Goal: Task Accomplishment & Management: Complete application form

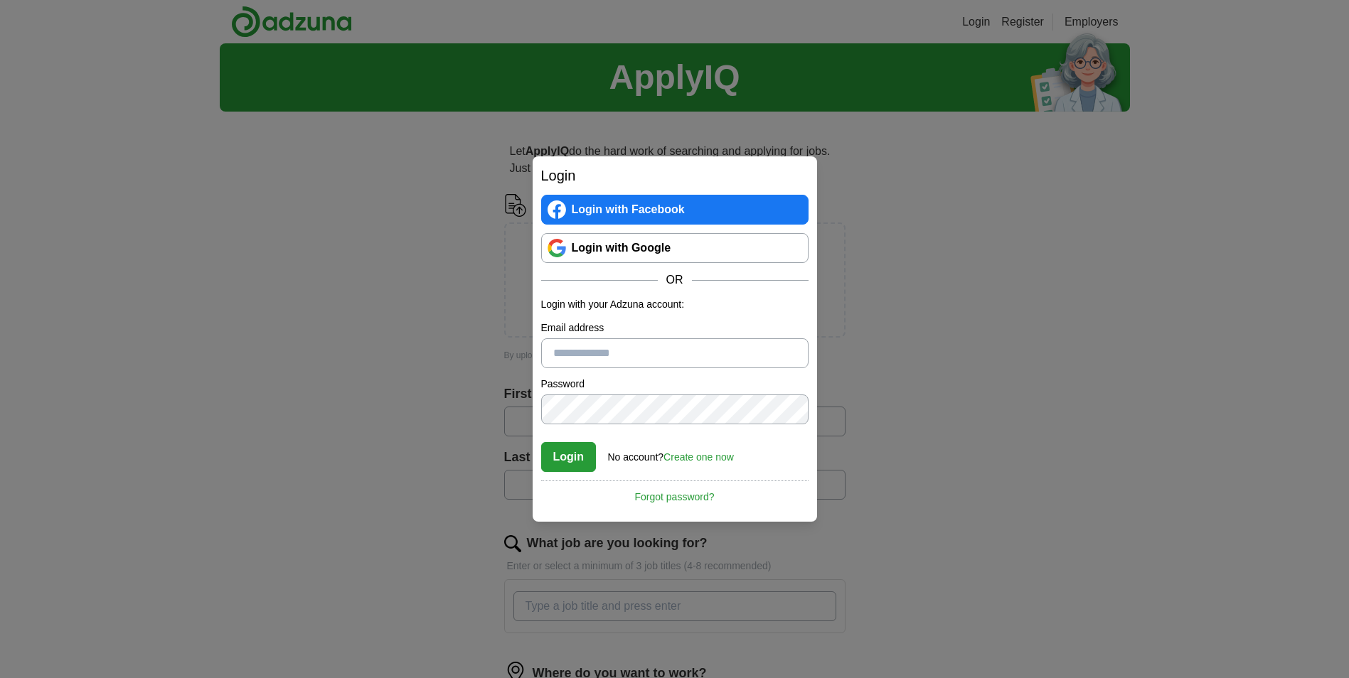
click at [611, 196] on link "Login with Facebook" at bounding box center [674, 210] width 267 height 30
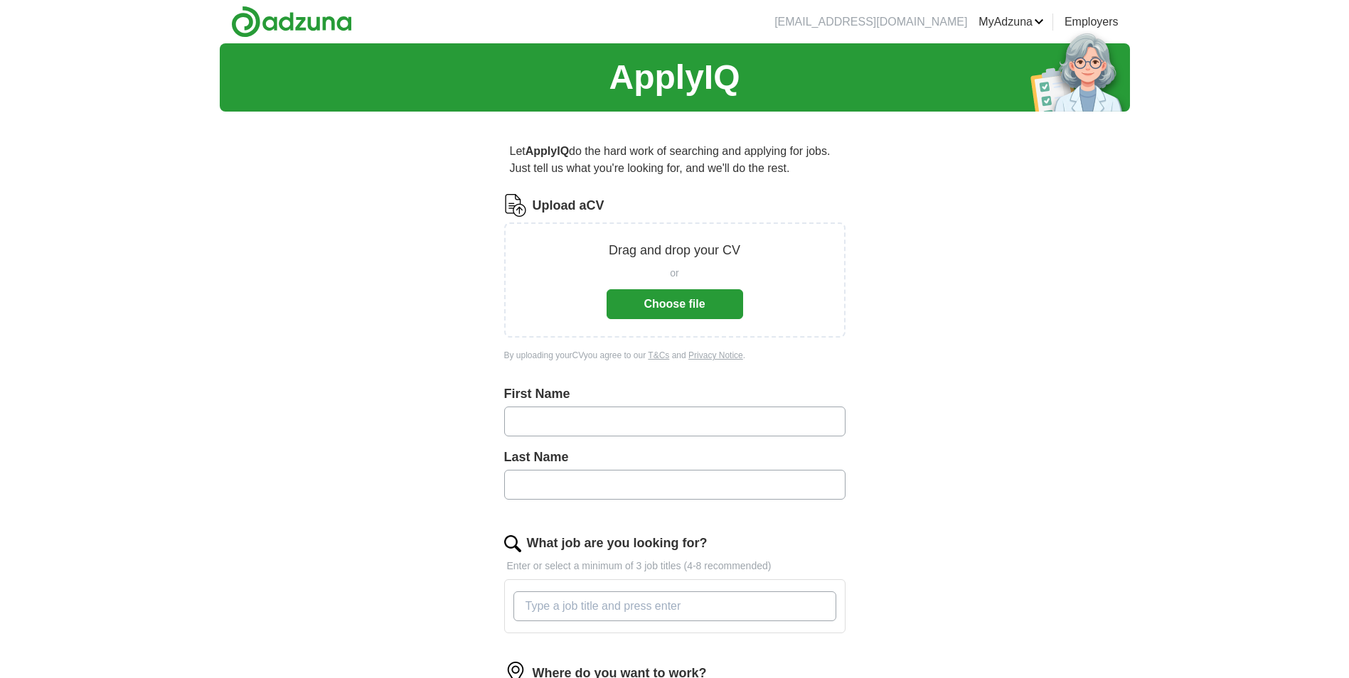
drag, startPoint x: 0, startPoint y: 0, endPoint x: 560, endPoint y: 419, distance: 699.4
click at [560, 419] on input "text" at bounding box center [674, 422] width 341 height 30
type input "****"
type input "*******"
type input "engineer"
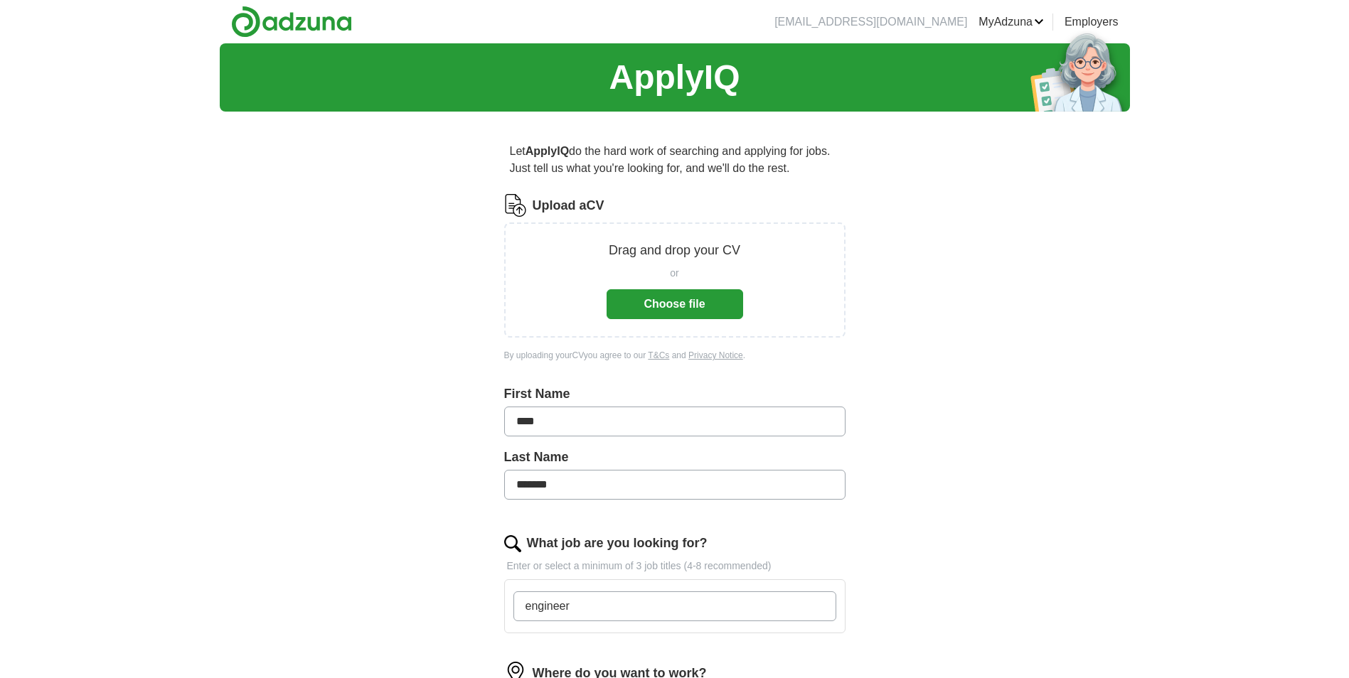
scroll to position [383, 0]
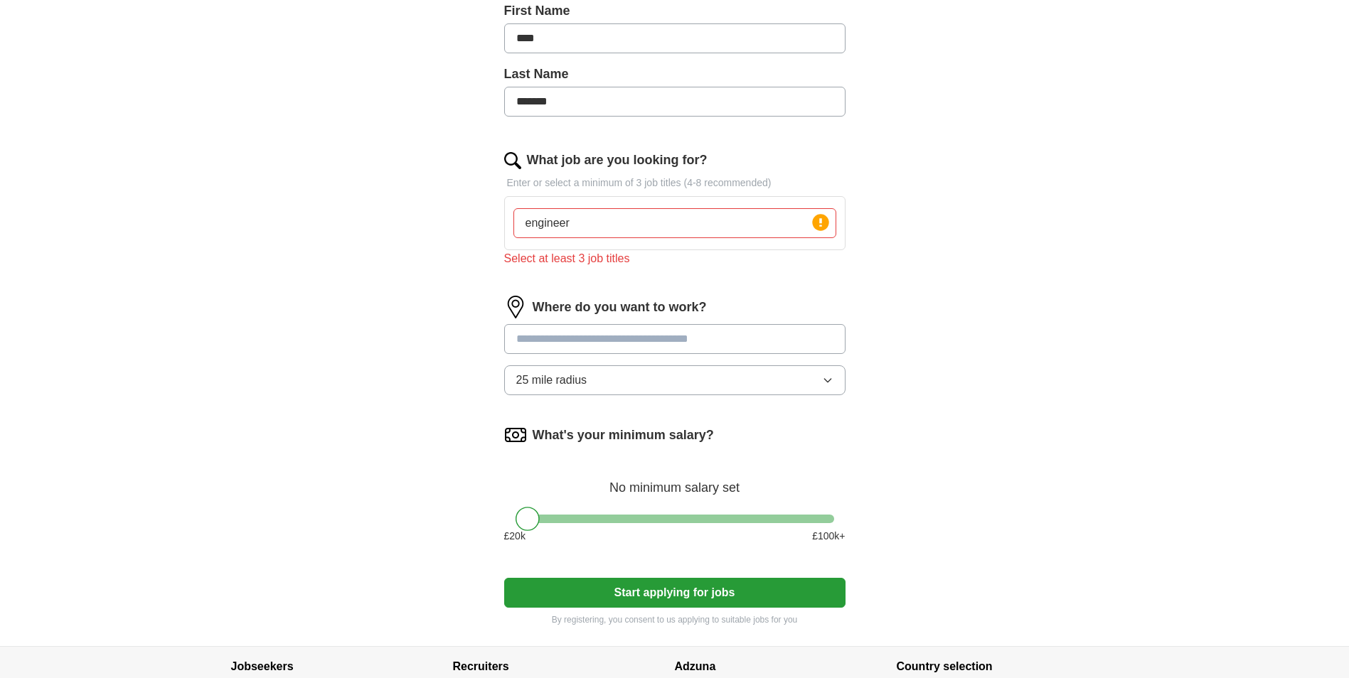
click at [562, 515] on div "What's your minimum salary? No minimum salary set £ 20 k £ 100 k+" at bounding box center [674, 490] width 341 height 132
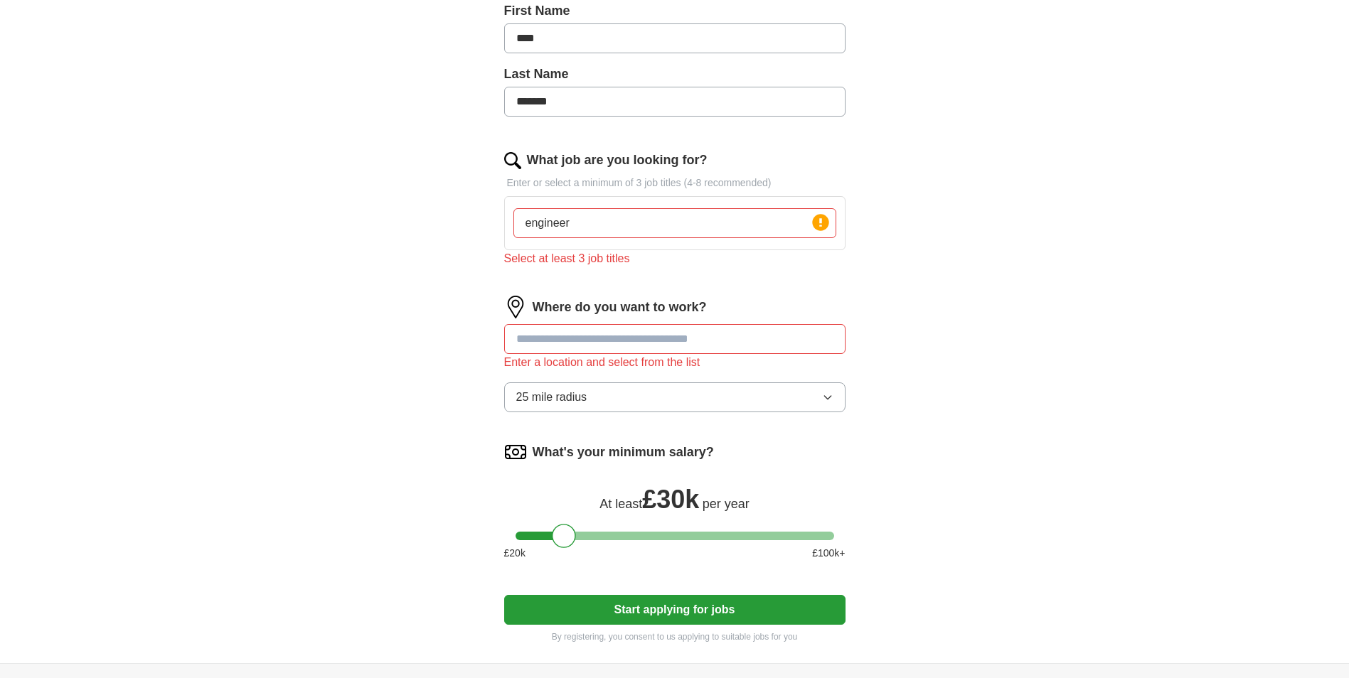
click at [613, 530] on div "What's your minimum salary? At least £ 30k per year £ 20 k £ 100 k+" at bounding box center [674, 507] width 341 height 132
click at [603, 532] on div at bounding box center [674, 536] width 318 height 9
click at [666, 601] on button "Start applying for jobs" at bounding box center [674, 610] width 341 height 30
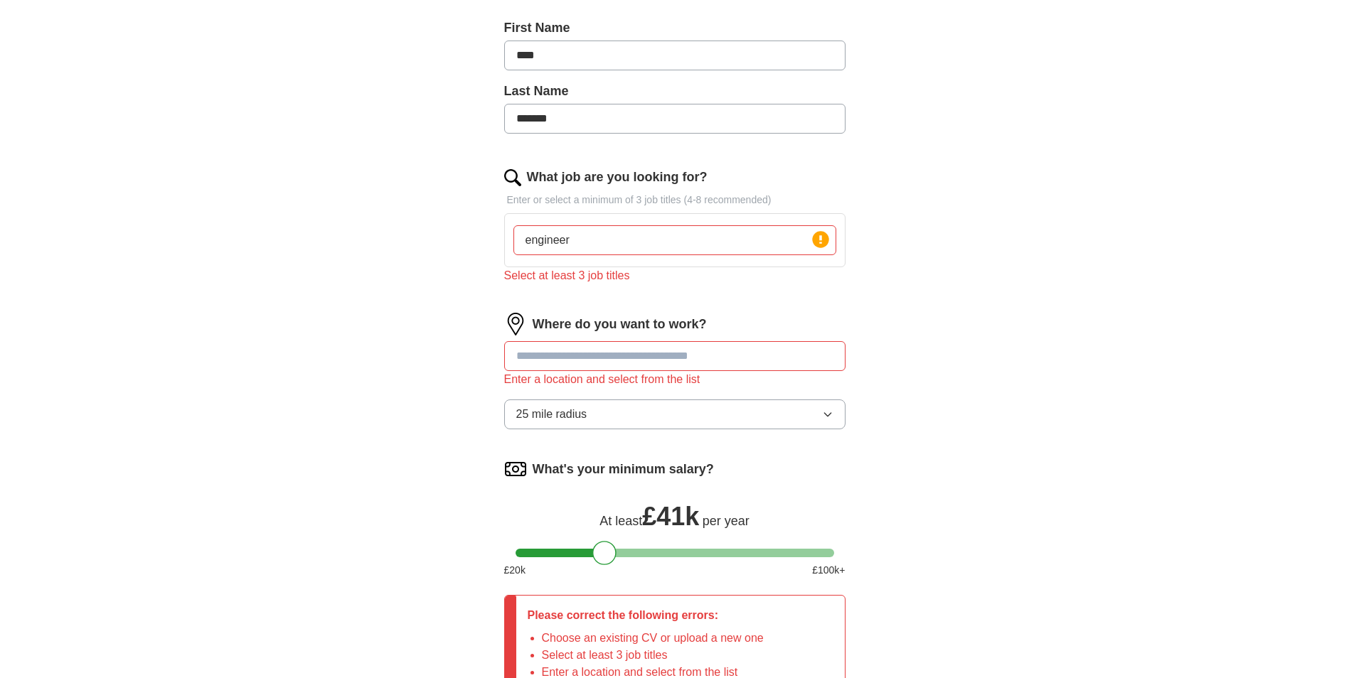
scroll to position [400, 0]
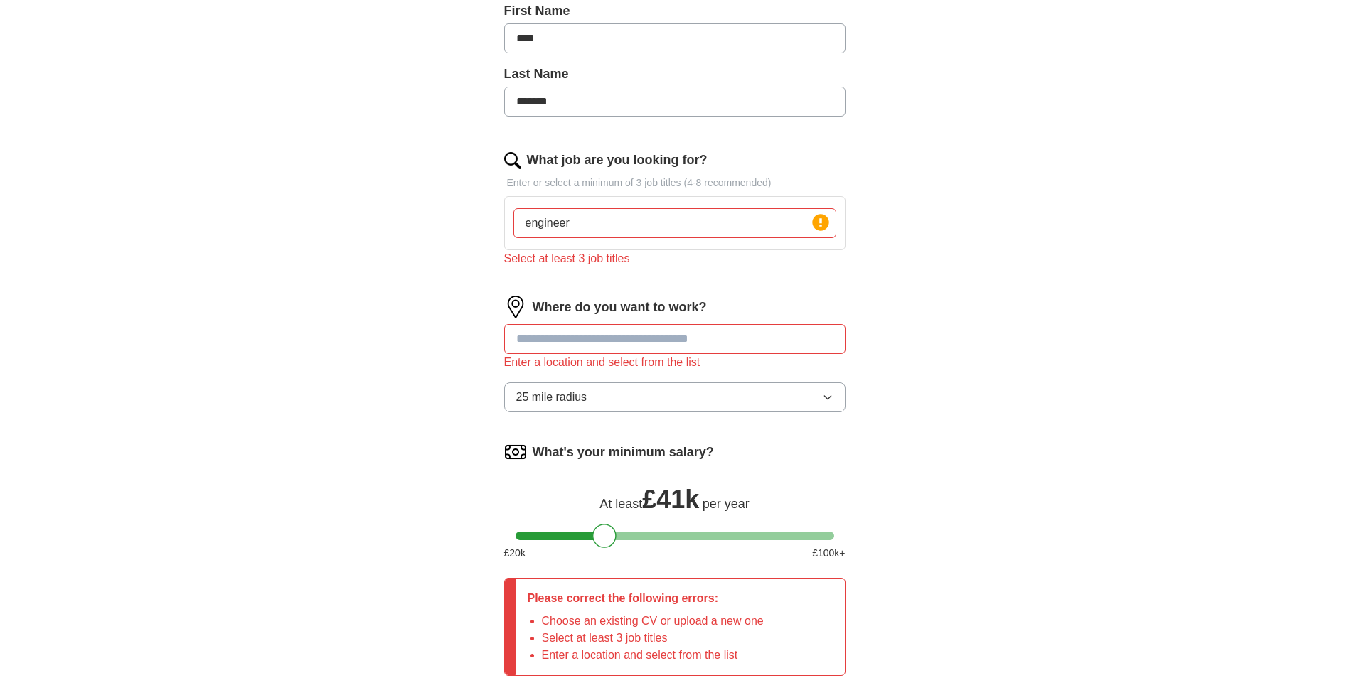
click at [612, 343] on input at bounding box center [674, 339] width 341 height 30
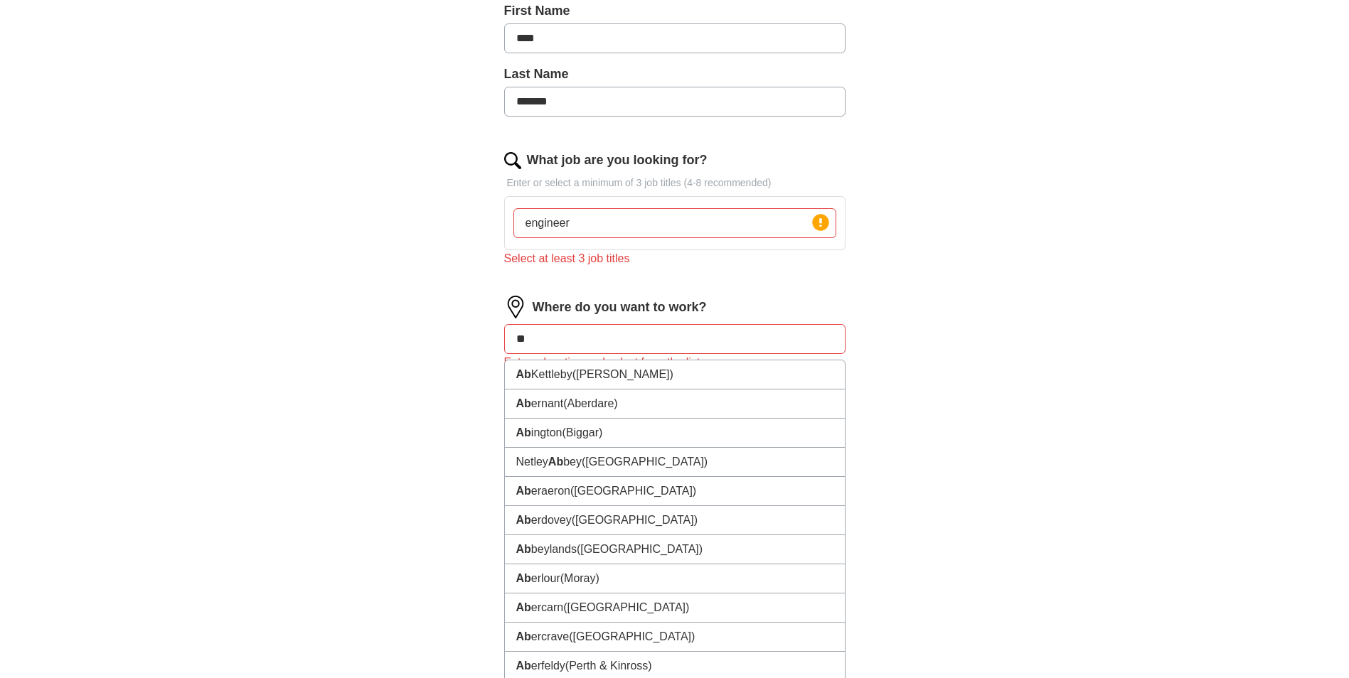
type input "*"
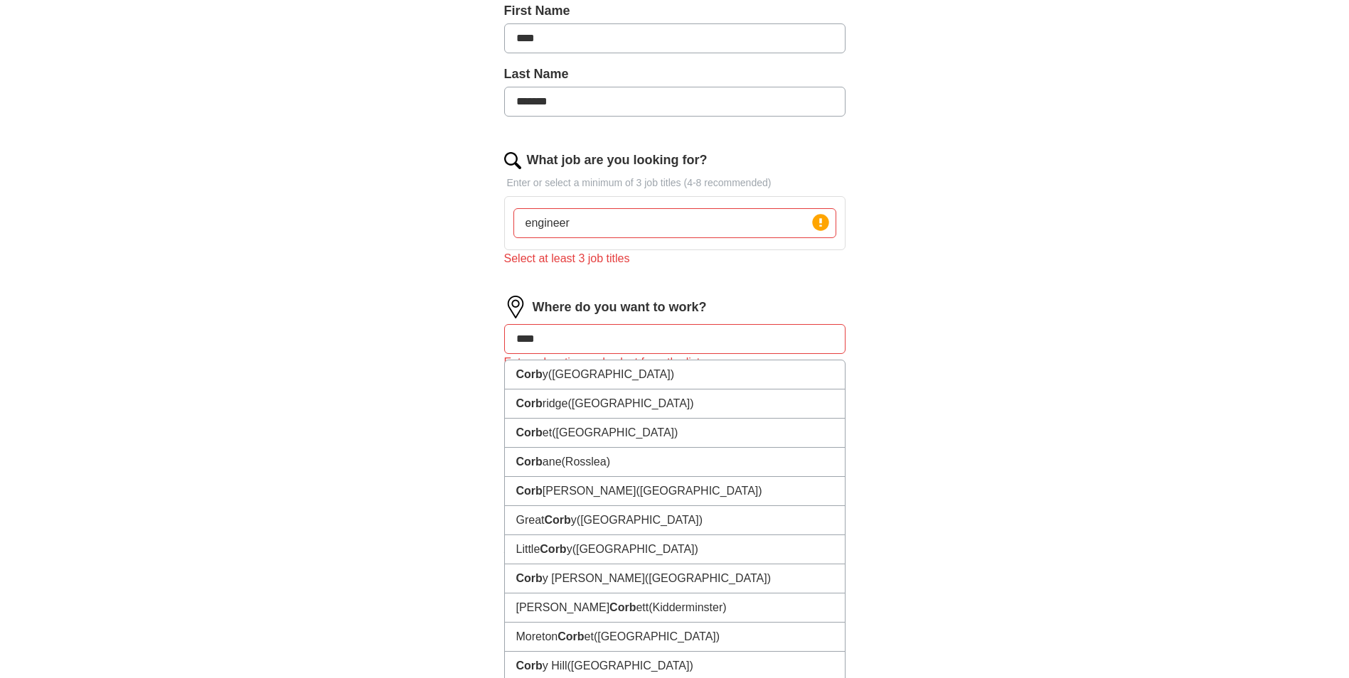
type input "*****"
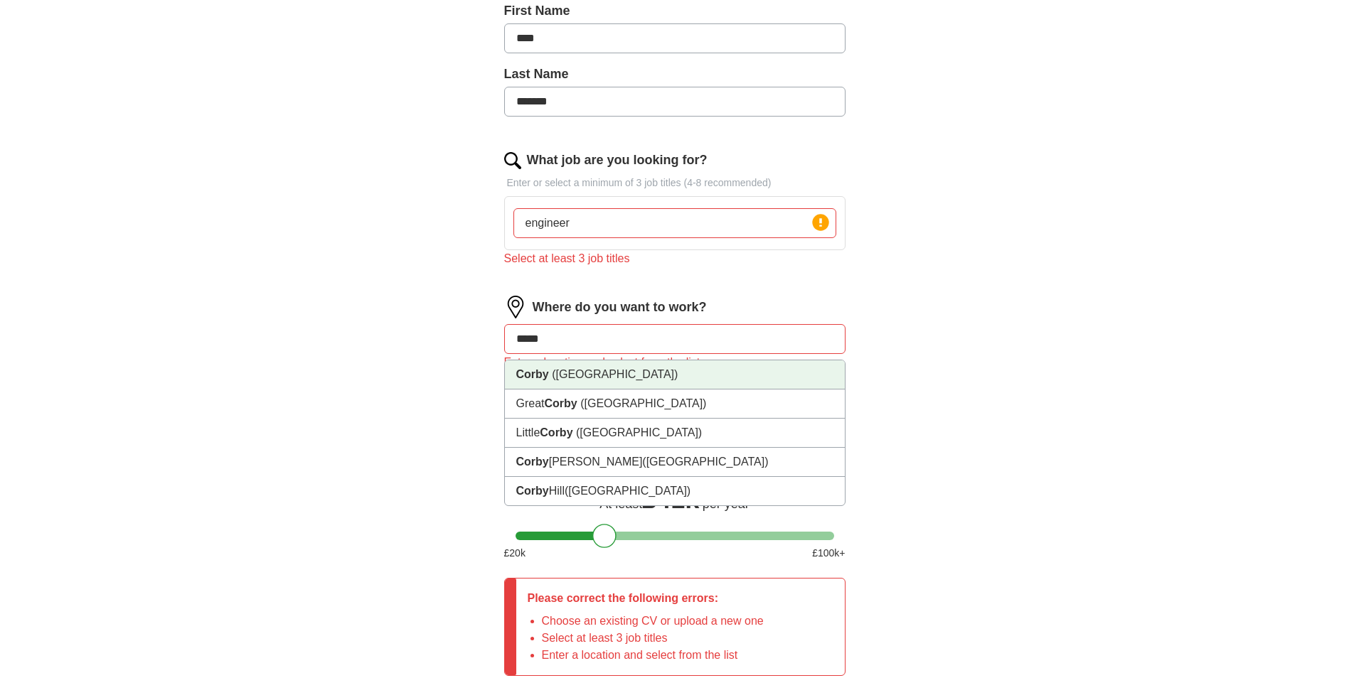
click at [599, 373] on span "([GEOGRAPHIC_DATA])" at bounding box center [615, 374] width 126 height 12
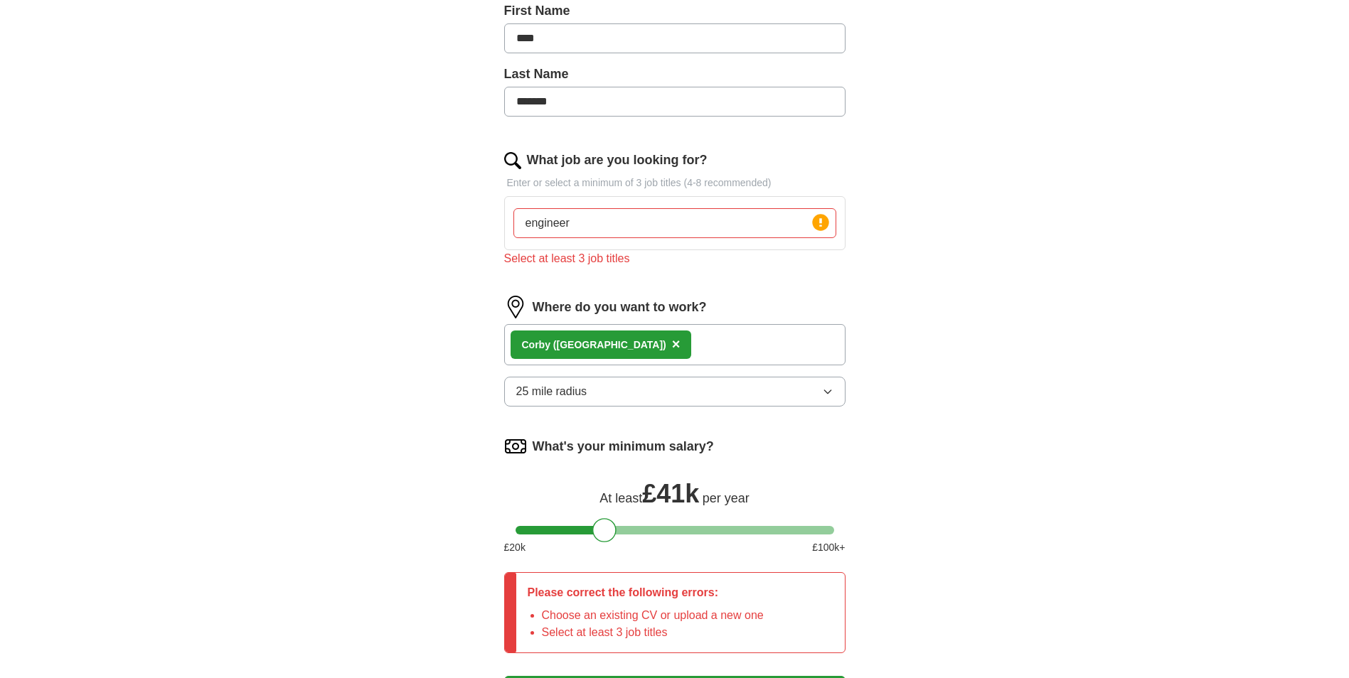
click at [832, 397] on icon "button" at bounding box center [827, 391] width 11 height 11
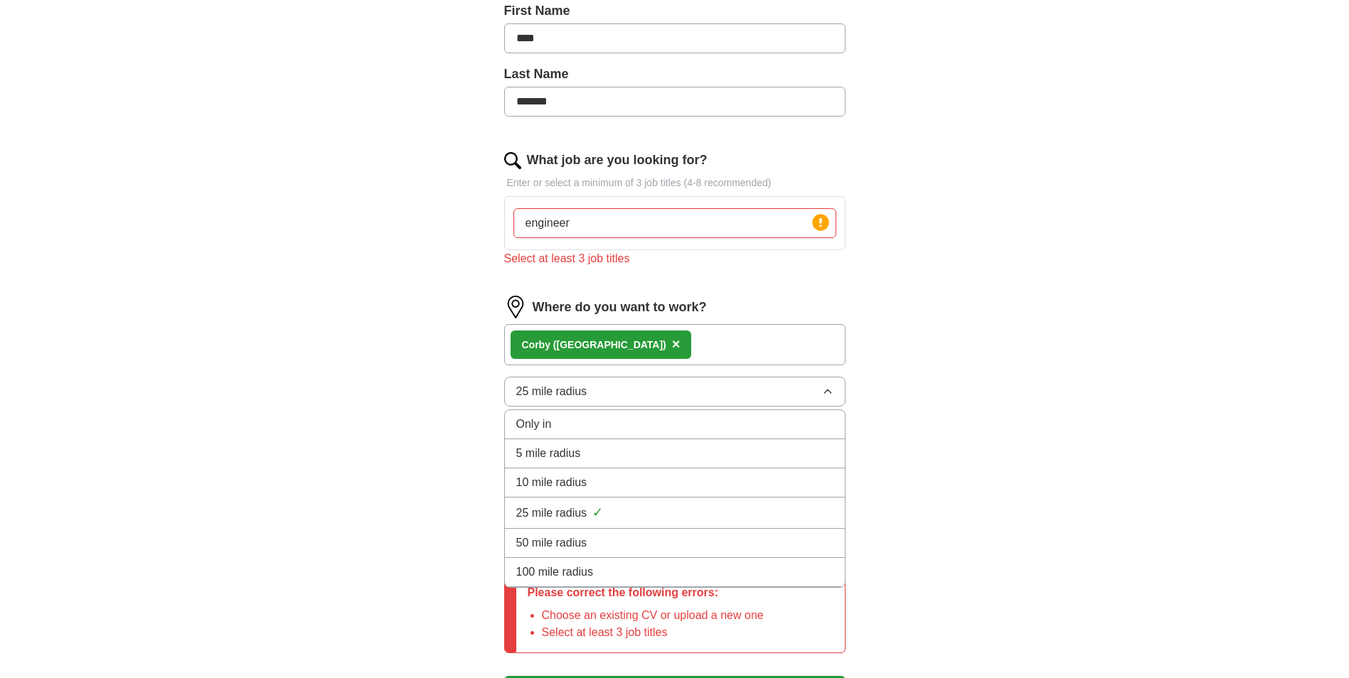
click at [746, 538] on div "50 mile radius" at bounding box center [674, 543] width 317 height 17
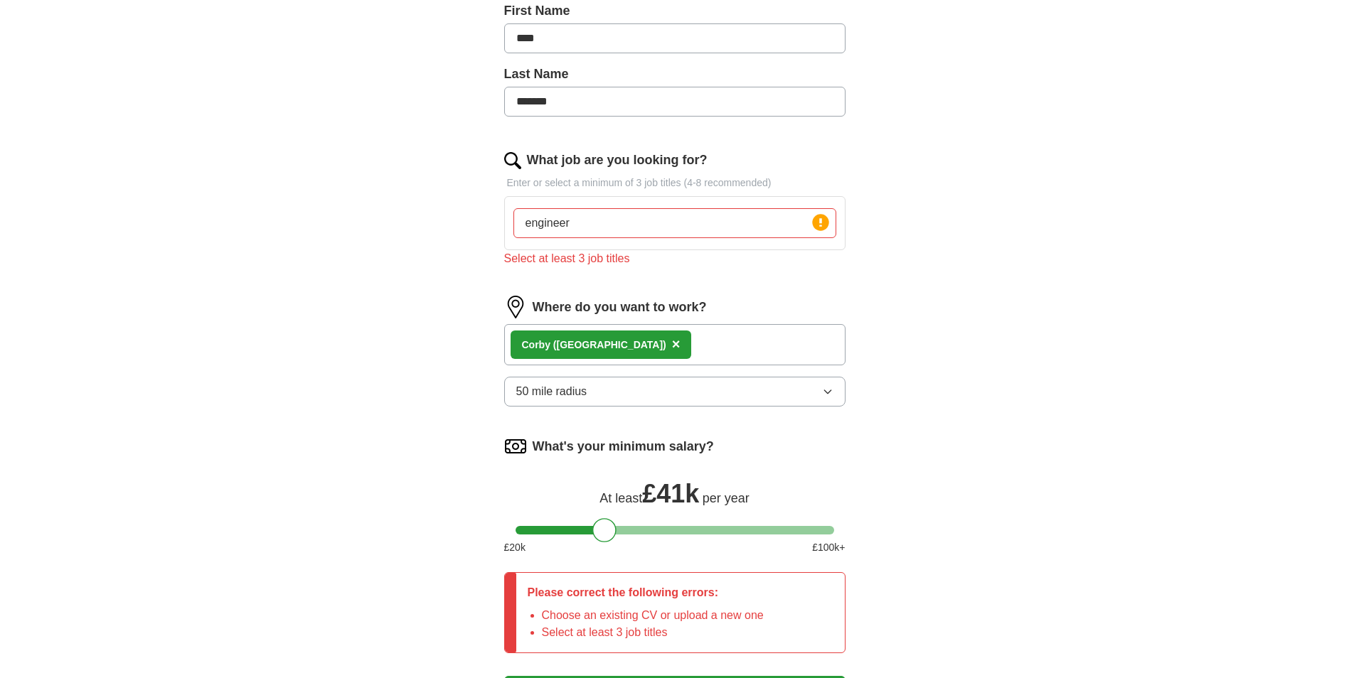
click at [1348, 665] on div "ApplyIQ Let ApplyIQ do the hard work of searching and applying for jobs. Just t…" at bounding box center [674, 193] width 1349 height 1101
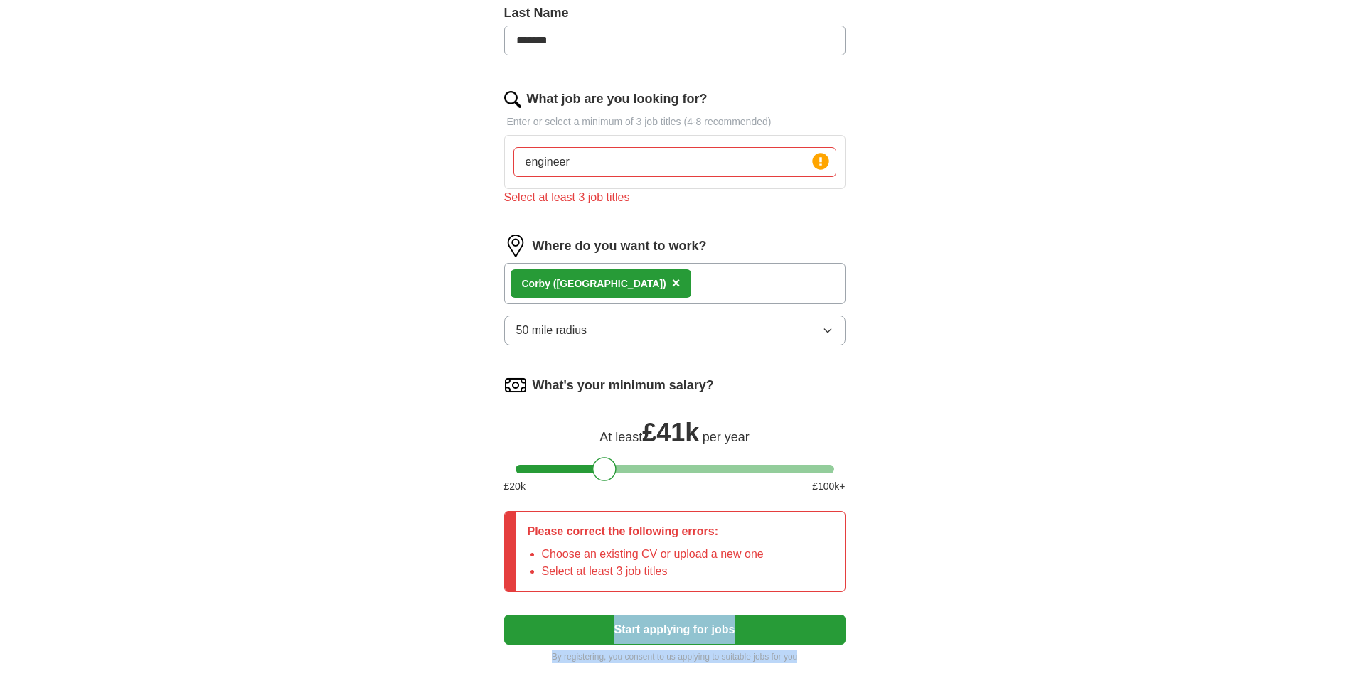
click at [1348, 665] on div "ApplyIQ Let ApplyIQ do the hard work of searching and applying for jobs. Just t…" at bounding box center [674, 132] width 1349 height 1101
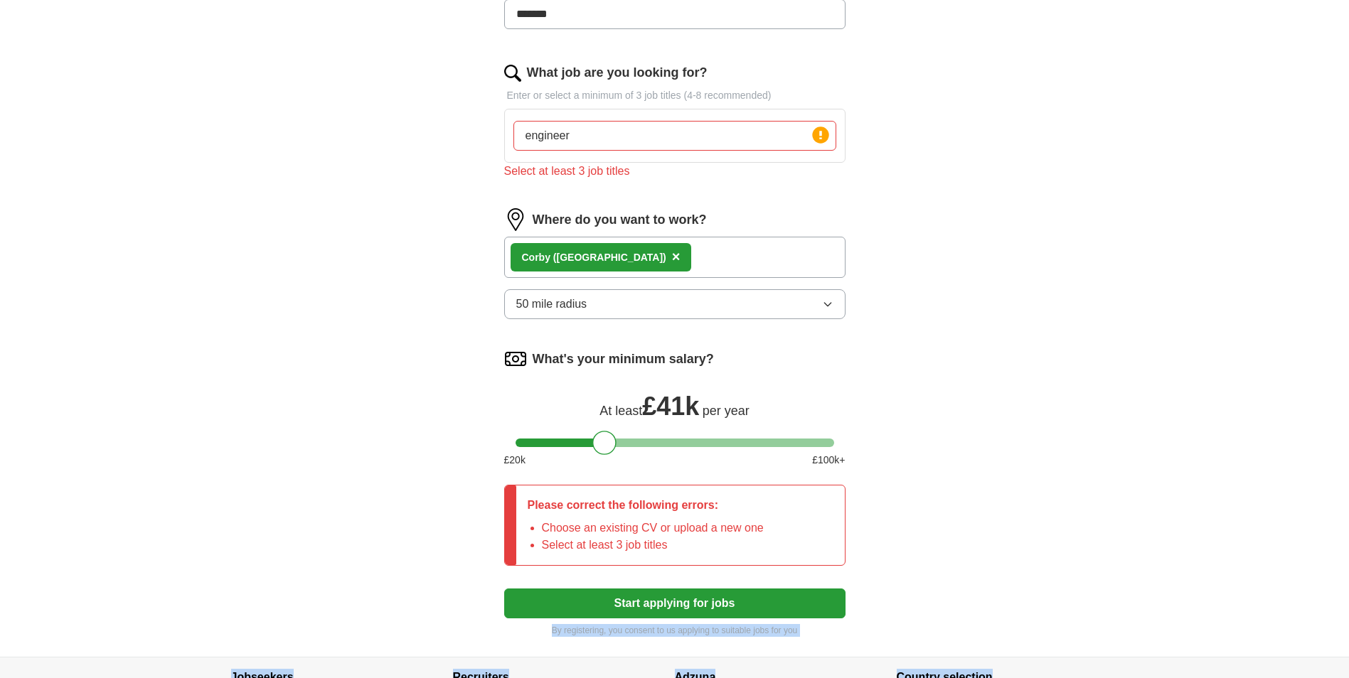
scroll to position [518, 0]
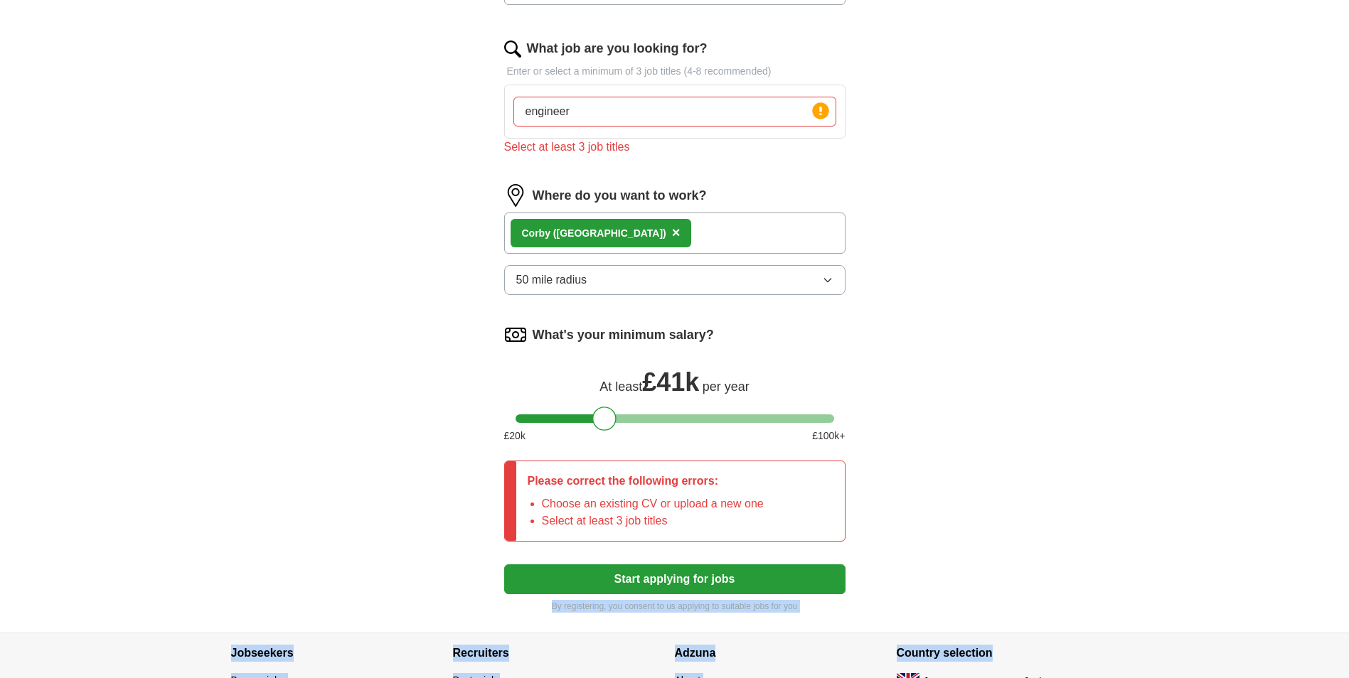
click at [1348, 665] on body "[EMAIL_ADDRESS][DOMAIN_NAME] [GEOGRAPHIC_DATA] Alerts Favourites CVs ApplyIQ Pr…" at bounding box center [674, 139] width 1349 height 1303
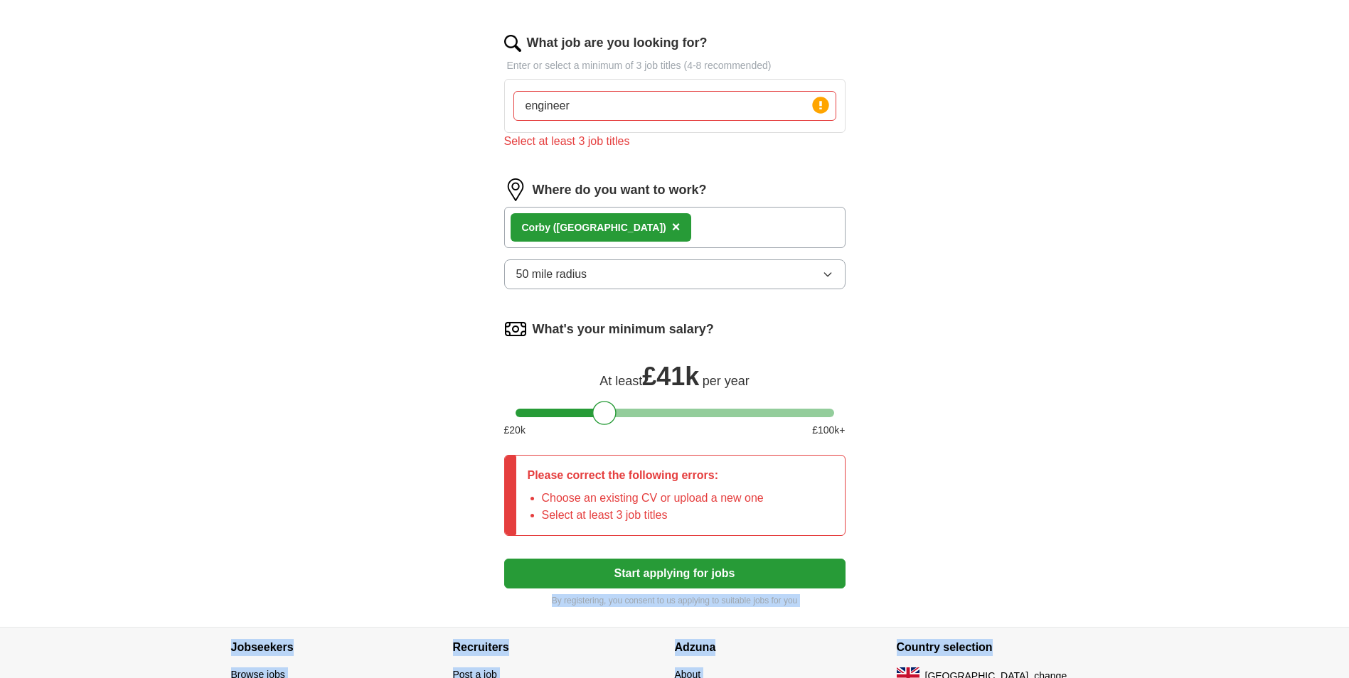
click at [697, 565] on button "Start applying for jobs" at bounding box center [674, 574] width 341 height 30
drag, startPoint x: 697, startPoint y: 565, endPoint x: 682, endPoint y: 572, distance: 15.6
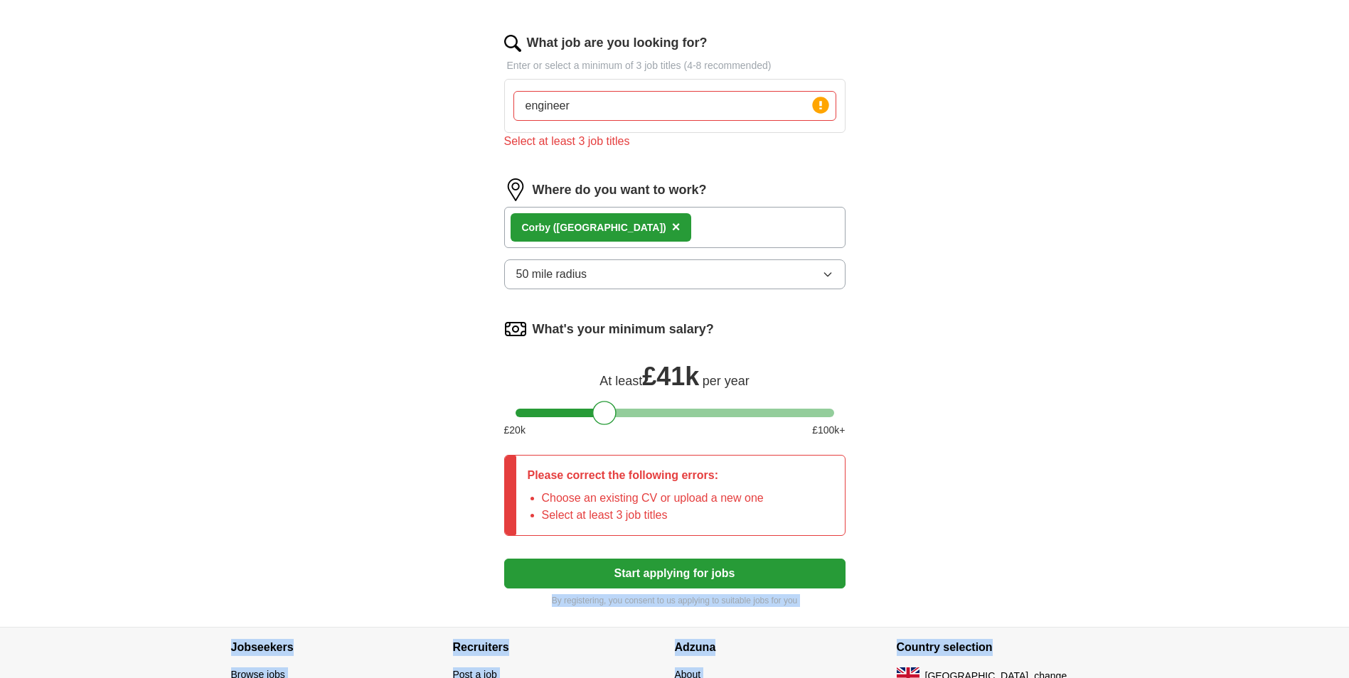
click at [682, 572] on button "Start applying for jobs" at bounding box center [674, 574] width 341 height 30
click at [460, 579] on div "Let ApplyIQ do the hard work of searching and applying for jobs. Just tell us w…" at bounding box center [674, 116] width 455 height 1022
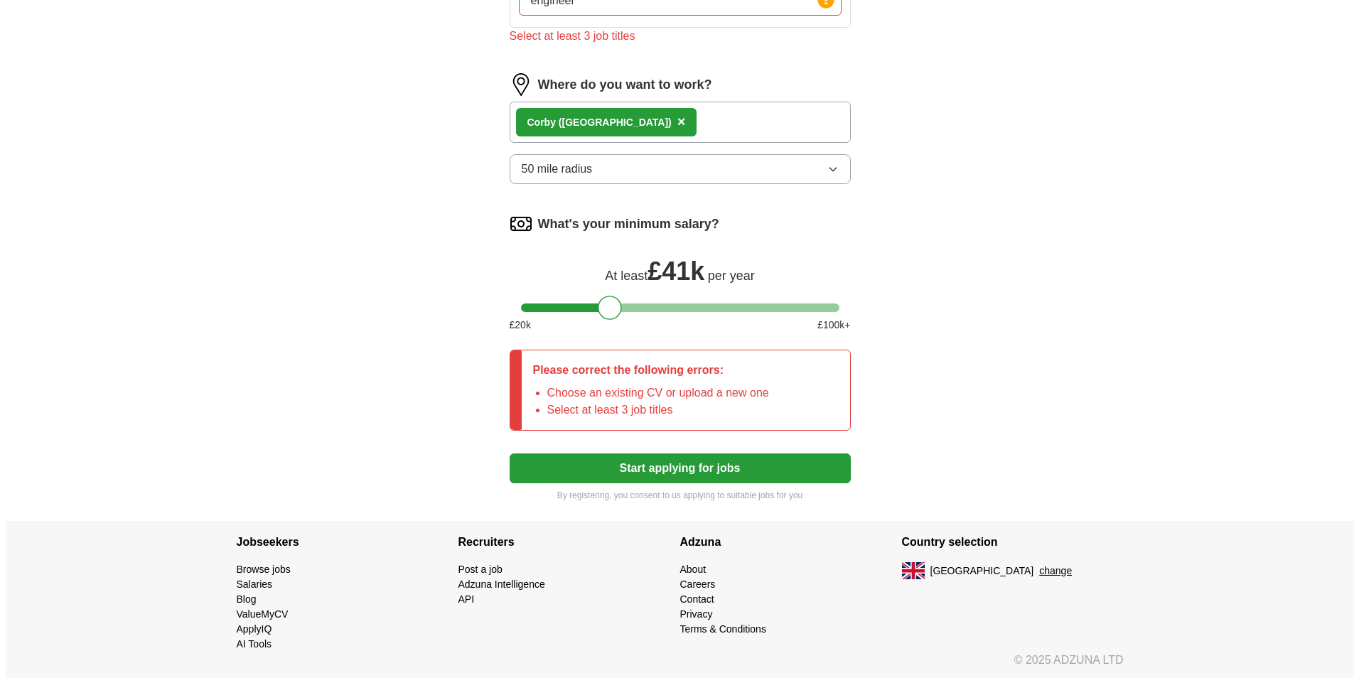
scroll to position [625, 0]
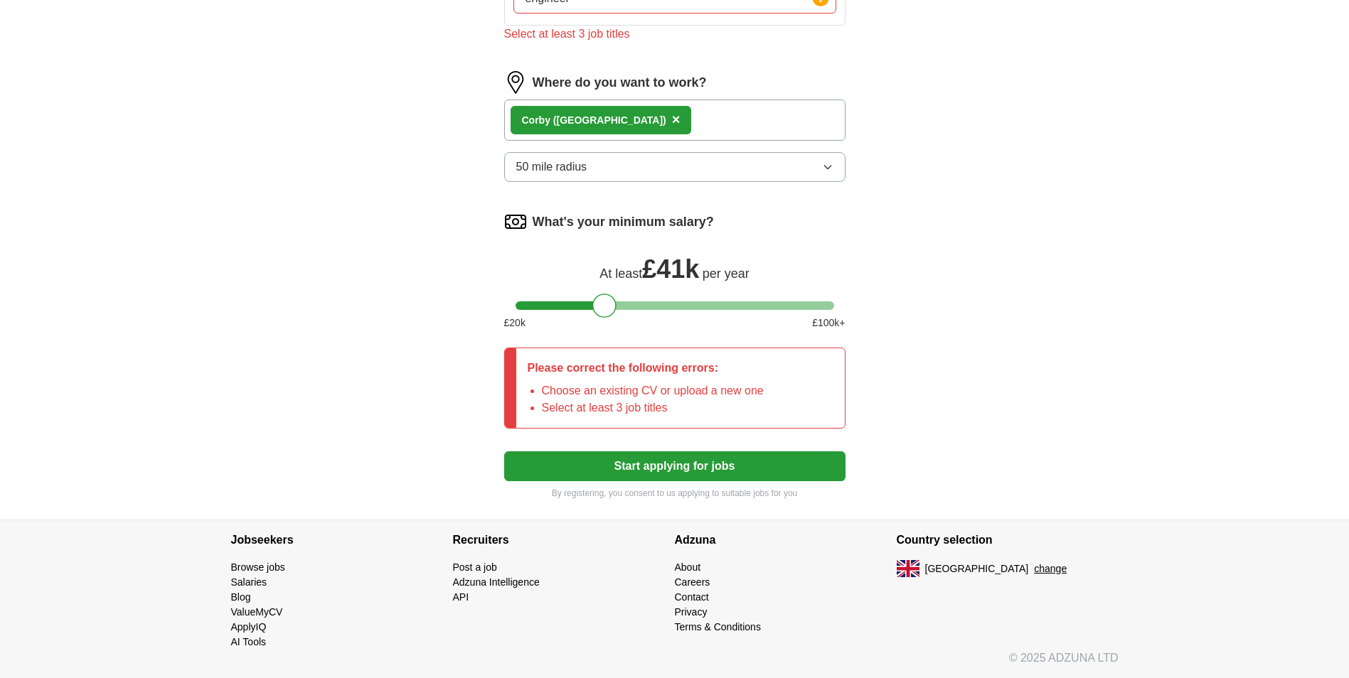
click at [1034, 568] on button "change" at bounding box center [1050, 569] width 33 height 15
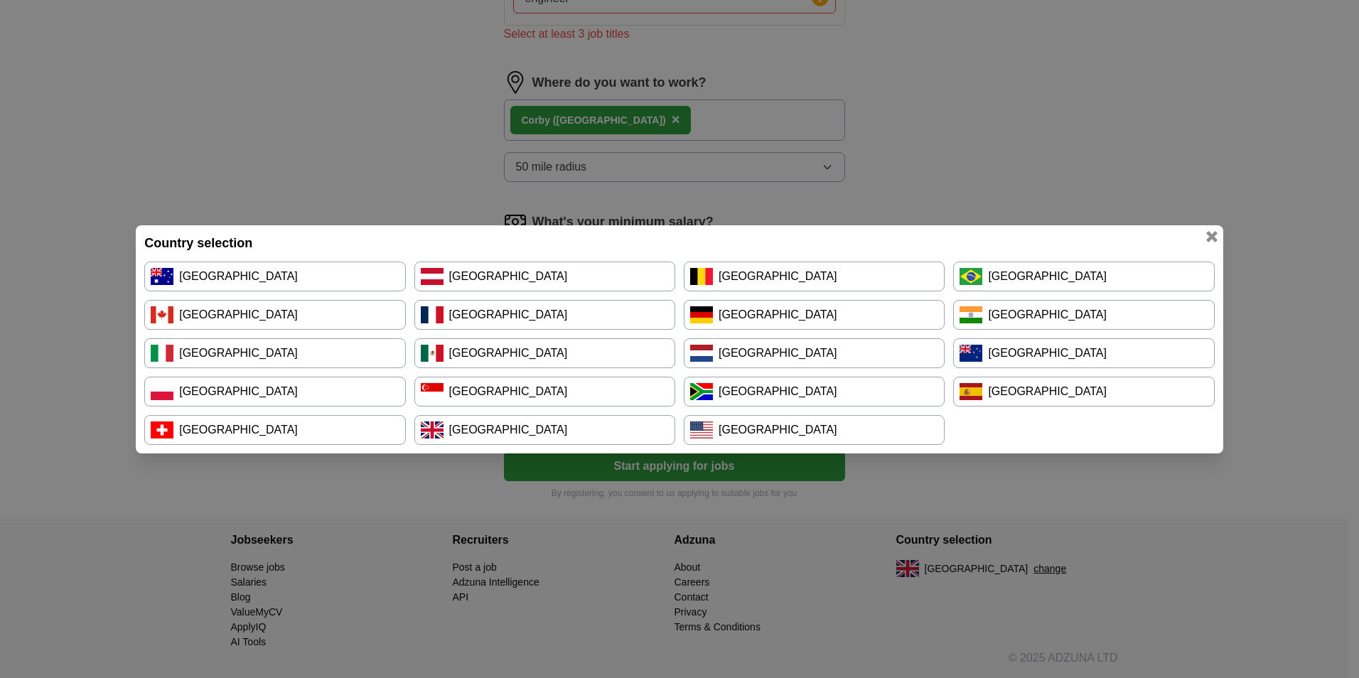
click at [343, 343] on link "[GEOGRAPHIC_DATA]" at bounding box center [274, 353] width 261 height 30
click at [235, 421] on link "[GEOGRAPHIC_DATA]" at bounding box center [274, 430] width 261 height 30
click at [776, 420] on link "[GEOGRAPHIC_DATA]" at bounding box center [814, 430] width 261 height 30
